Goal: Information Seeking & Learning: Learn about a topic

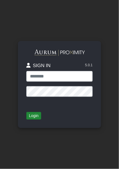
type input "**********"
click at [35, 113] on button "Login" at bounding box center [33, 116] width 15 height 8
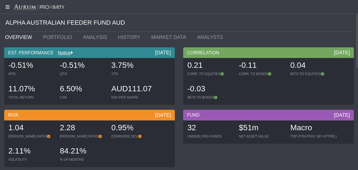
click at [8, 5] on icon at bounding box center [7, 7] width 14 height 4
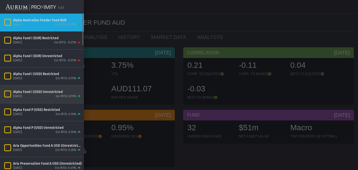
click at [44, 94] on div "[DATE] Est MTD: 0.19%" at bounding box center [47, 96] width 69 height 5
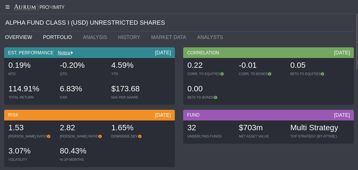
click at [47, 38] on link "PORTFOLIO" at bounding box center [59, 37] width 40 height 11
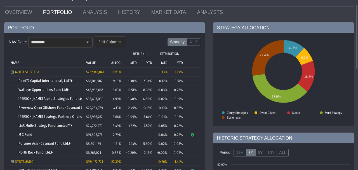
scroll to position [38, 0]
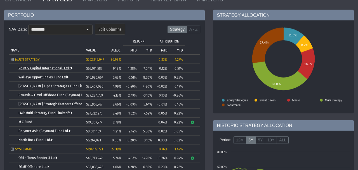
click at [43, 69] on link "Point72 Capital International, Ltd.*" at bounding box center [45, 68] width 54 height 4
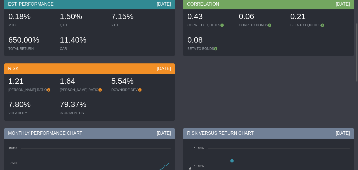
scroll to position [4, 0]
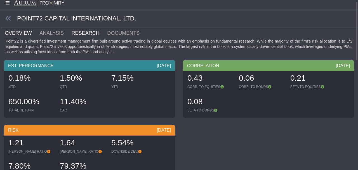
click at [71, 31] on link "RESEARCH" at bounding box center [89, 32] width 36 height 11
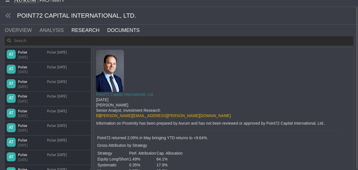
scroll to position [7, 0]
click at [109, 34] on link "DOCUMENTS" at bounding box center [127, 30] width 40 height 11
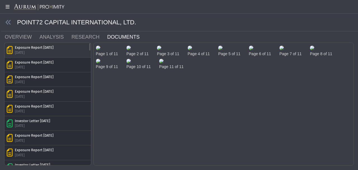
click at [32, 48] on div "Exposure Report [DATE]" at bounding box center [34, 47] width 39 height 5
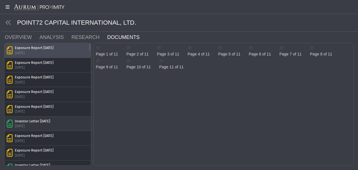
click at [32, 121] on div "Investor Letter [DATE]" at bounding box center [32, 121] width 35 height 5
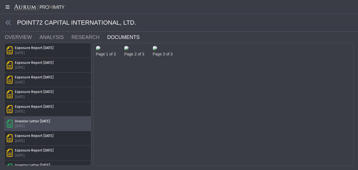
click at [100, 50] on img at bounding box center [98, 48] width 4 height 4
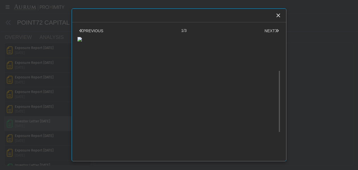
scroll to position [125, 0]
click at [119, 16] on icon "Close" at bounding box center [278, 15] width 5 height 5
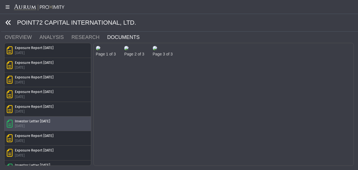
click at [7, 22] on icon at bounding box center [8, 23] width 6 height 6
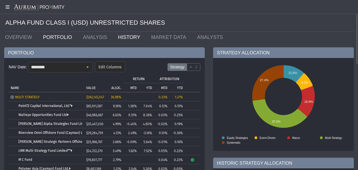
click at [119, 39] on link "HISTORY" at bounding box center [130, 37] width 33 height 11
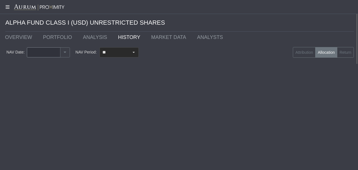
type input "********"
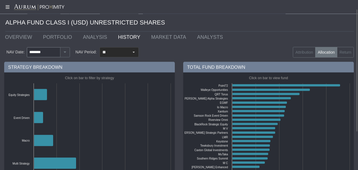
scroll to position [12, 0]
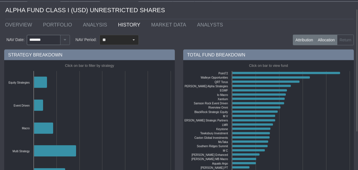
click at [119, 40] on label "Attribution" at bounding box center [304, 40] width 23 height 11
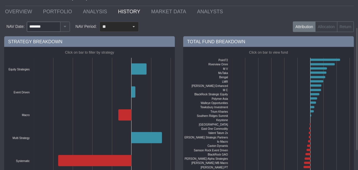
scroll to position [13, 0]
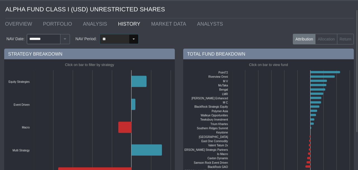
click at [119, 39] on div "Select" at bounding box center [133, 39] width 9 height 9
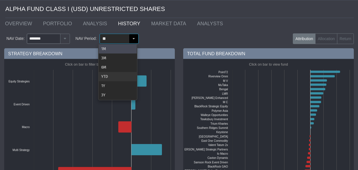
click at [116, 74] on div "YTD" at bounding box center [118, 76] width 38 height 9
type input "***"
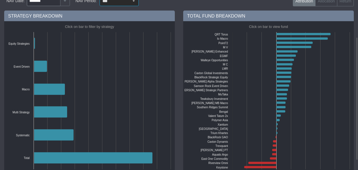
scroll to position [65, 0]
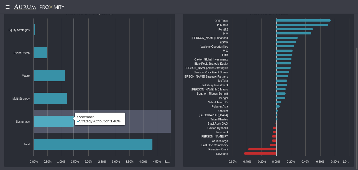
click at [48, 121] on icon at bounding box center [54, 121] width 40 height 11
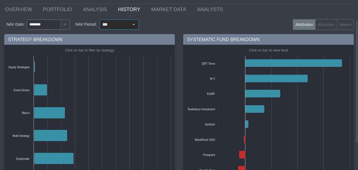
scroll to position [0, 0]
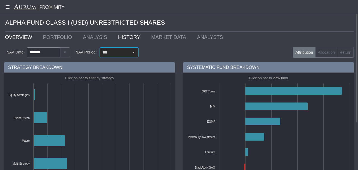
click at [15, 38] on link "OVERVIEW" at bounding box center [20, 37] width 38 height 11
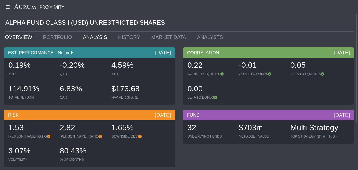
click at [83, 35] on link "ANALYSIS" at bounding box center [96, 37] width 35 height 11
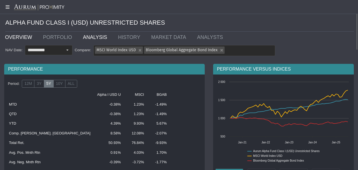
click at [28, 39] on link "OVERVIEW" at bounding box center [20, 37] width 38 height 11
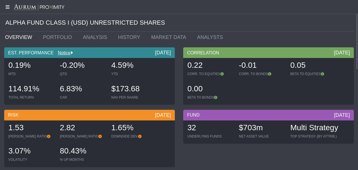
click at [8, 6] on icon at bounding box center [7, 7] width 14 height 4
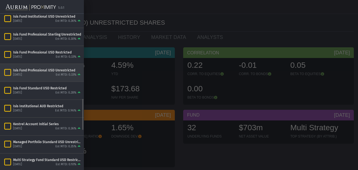
scroll to position [403, 0]
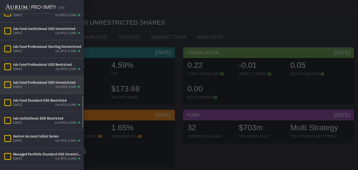
click at [35, 81] on div "Isis Fund Professional USD Unrestricted" at bounding box center [47, 82] width 69 height 4
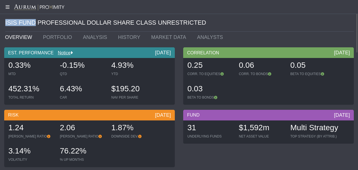
drag, startPoint x: 5, startPoint y: 22, endPoint x: 34, endPoint y: 21, distance: 28.9
click at [34, 21] on div "ISIS FUND PROFESSIONAL DOLLAR SHARE CLASS UNRESTRICTED" at bounding box center [179, 23] width 358 height 18
click at [91, 36] on link "ANALYSIS" at bounding box center [96, 37] width 35 height 11
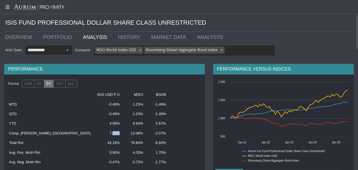
drag, startPoint x: 74, startPoint y: 135, endPoint x: 79, endPoint y: 134, distance: 5.0
click at [94, 134] on td "7.44%" at bounding box center [108, 133] width 29 height 10
drag, startPoint x: 73, startPoint y: 134, endPoint x: 82, endPoint y: 136, distance: 9.2
click at [94, 134] on td "7.44%" at bounding box center [108, 133] width 29 height 10
click at [94, 136] on td "7.44%" at bounding box center [108, 133] width 29 height 10
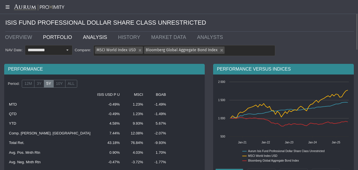
click at [41, 37] on link "PORTFOLIO" at bounding box center [59, 37] width 40 height 11
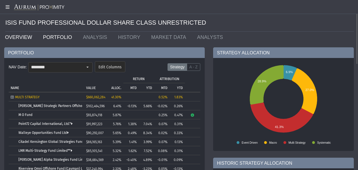
click at [21, 40] on link "OVERVIEW" at bounding box center [20, 37] width 38 height 11
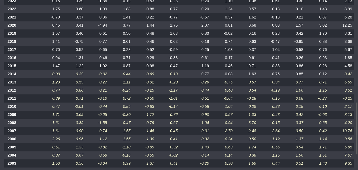
scroll to position [326, 0]
drag, startPoint x: 343, startPoint y: 122, endPoint x: 353, endPoint y: 121, distance: 10.1
click at [119, 121] on td "-4.20" at bounding box center [341, 123] width 25 height 8
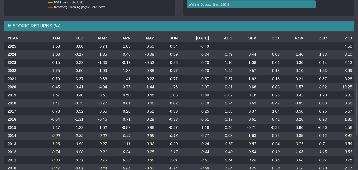
scroll to position [265, 0]
drag, startPoint x: 345, startPoint y: 71, endPoint x: 354, endPoint y: 70, distance: 8.4
click at [119, 70] on td "8.99" at bounding box center [341, 70] width 25 height 8
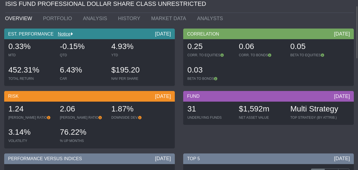
scroll to position [0, 0]
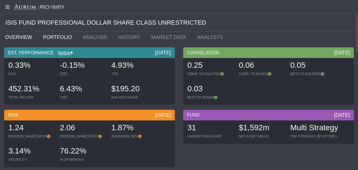
click at [51, 40] on link "PORTFOLIO" at bounding box center [59, 37] width 40 height 11
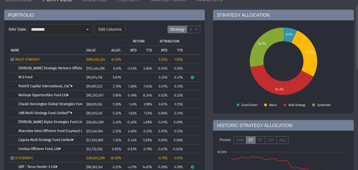
scroll to position [13, 0]
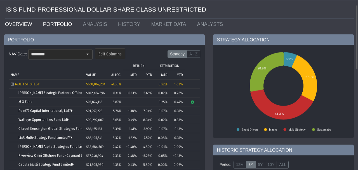
click at [18, 24] on link "OVERVIEW" at bounding box center [20, 24] width 38 height 11
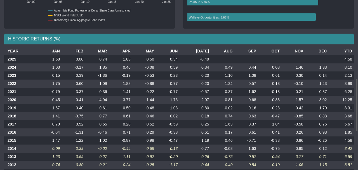
scroll to position [252, 0]
drag, startPoint x: 101, startPoint y: 101, endPoint x: 110, endPoint y: 99, distance: 9.1
click at [109, 99] on td "-4.94" at bounding box center [97, 100] width 24 height 8
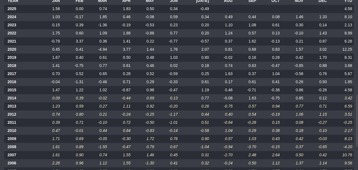
scroll to position [303, 0]
drag, startPoint x: 245, startPoint y: 147, endPoint x: 254, endPoint y: 146, distance: 9.6
click at [119, 146] on td "-3.70" at bounding box center [247, 146] width 24 height 8
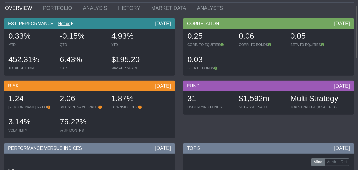
scroll to position [0, 0]
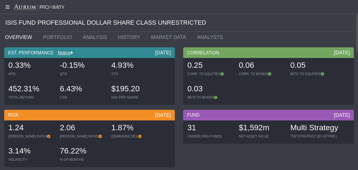
drag, startPoint x: 57, startPoint y: 91, endPoint x: 84, endPoint y: 90, distance: 27.2
click at [84, 90] on div "0.33% MTD -0.15% QTD 4.93% YTD 452.31% TOTAL RETURN 6.43% CAR $195.20 NAV PER S…" at bounding box center [90, 81] width 168 height 47
click at [87, 100] on div "6.43% CAR" at bounding box center [83, 92] width 50 height 20
